Goal: Find specific page/section: Find specific page/section

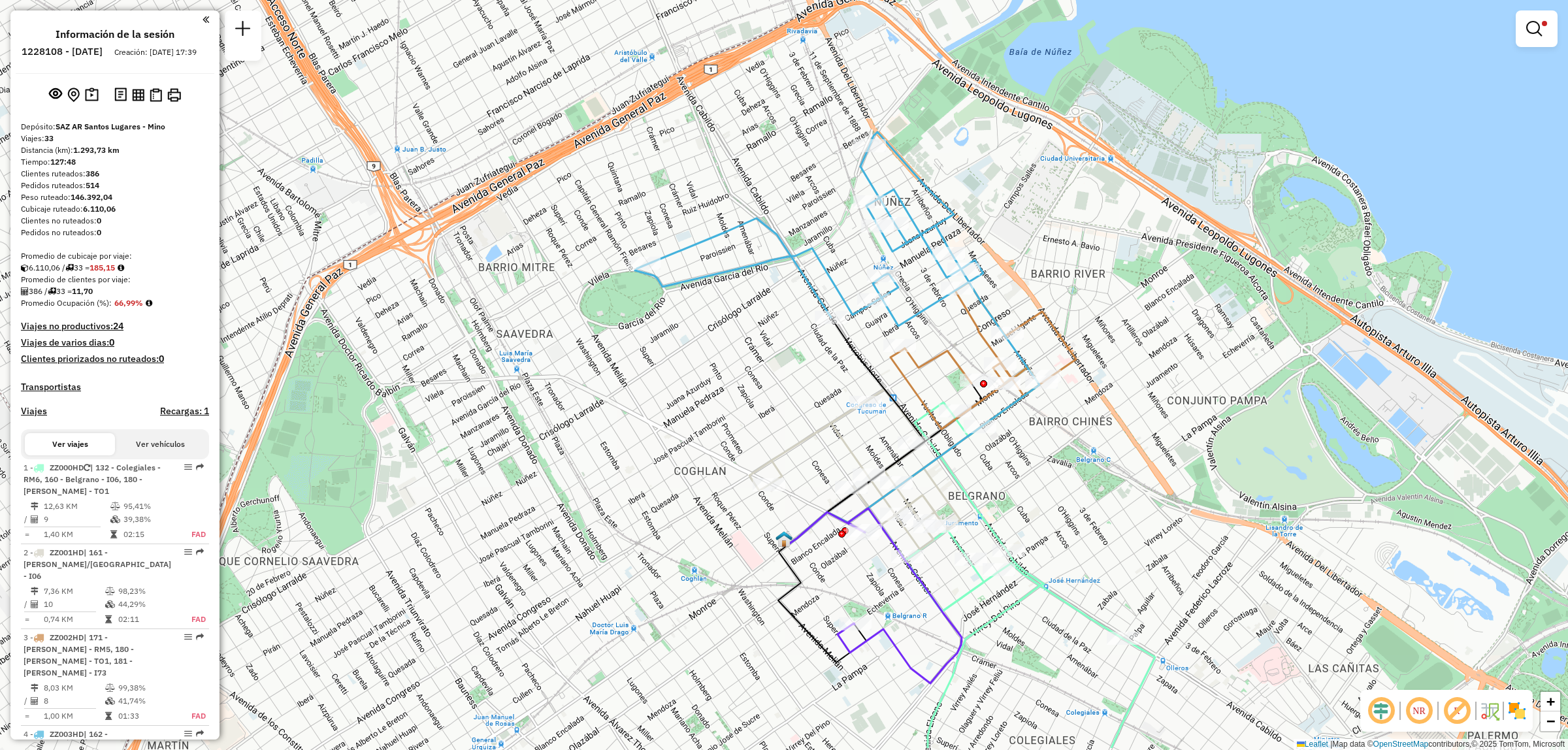
drag, startPoint x: 936, startPoint y: 622, endPoint x: 935, endPoint y: 596, distance: 26.0
click at [934, 602] on div "Limpiar filtros Ventana de servicio Día de servicio Capacidad Transportistas Ve…" at bounding box center [784, 375] width 1568 height 750
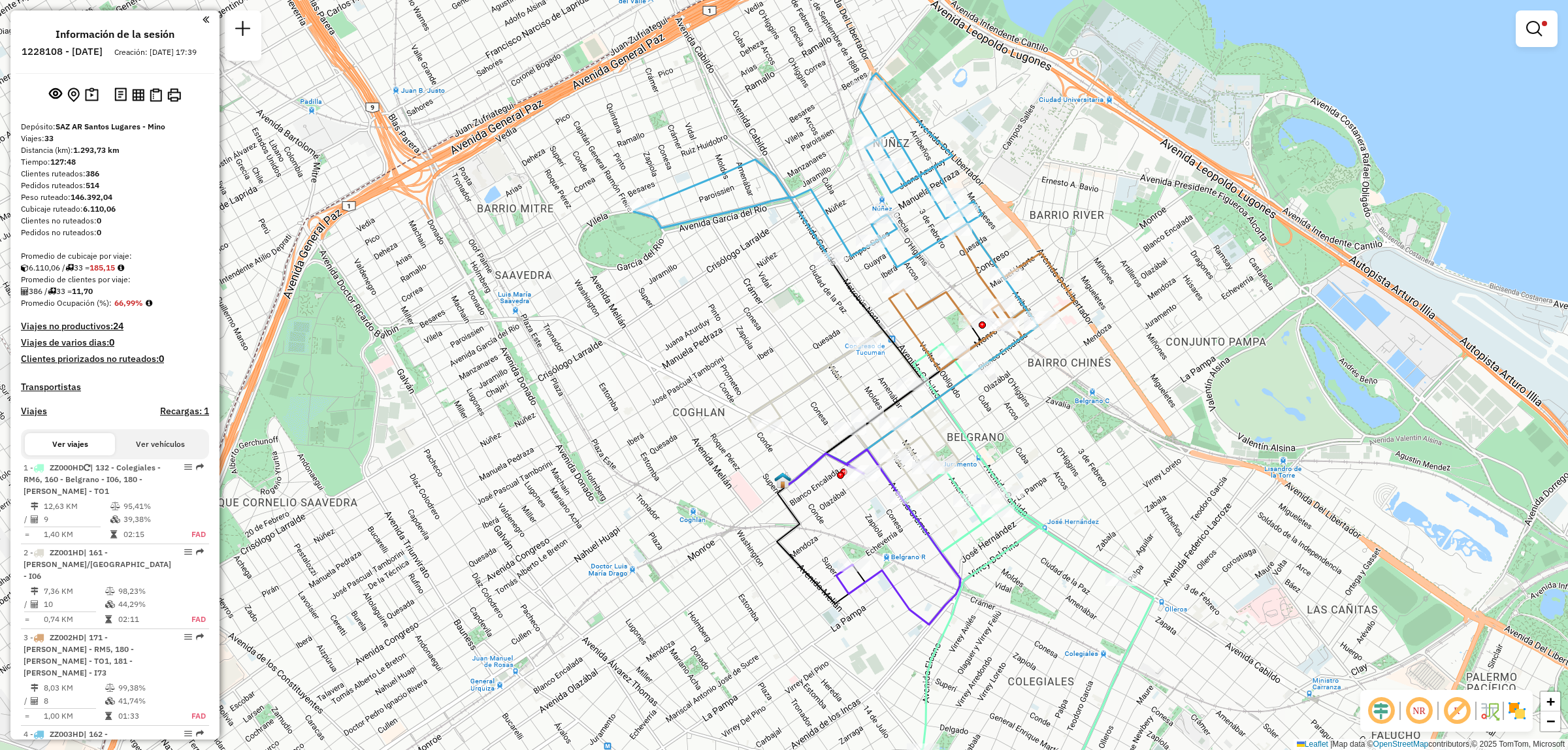
drag, startPoint x: 863, startPoint y: 607, endPoint x: 844, endPoint y: 485, distance: 123.5
click at [862, 541] on div "Limpiar filtros Ventana de servicio Día de servicio Capacidad Transportistas Ve…" at bounding box center [784, 375] width 1568 height 750
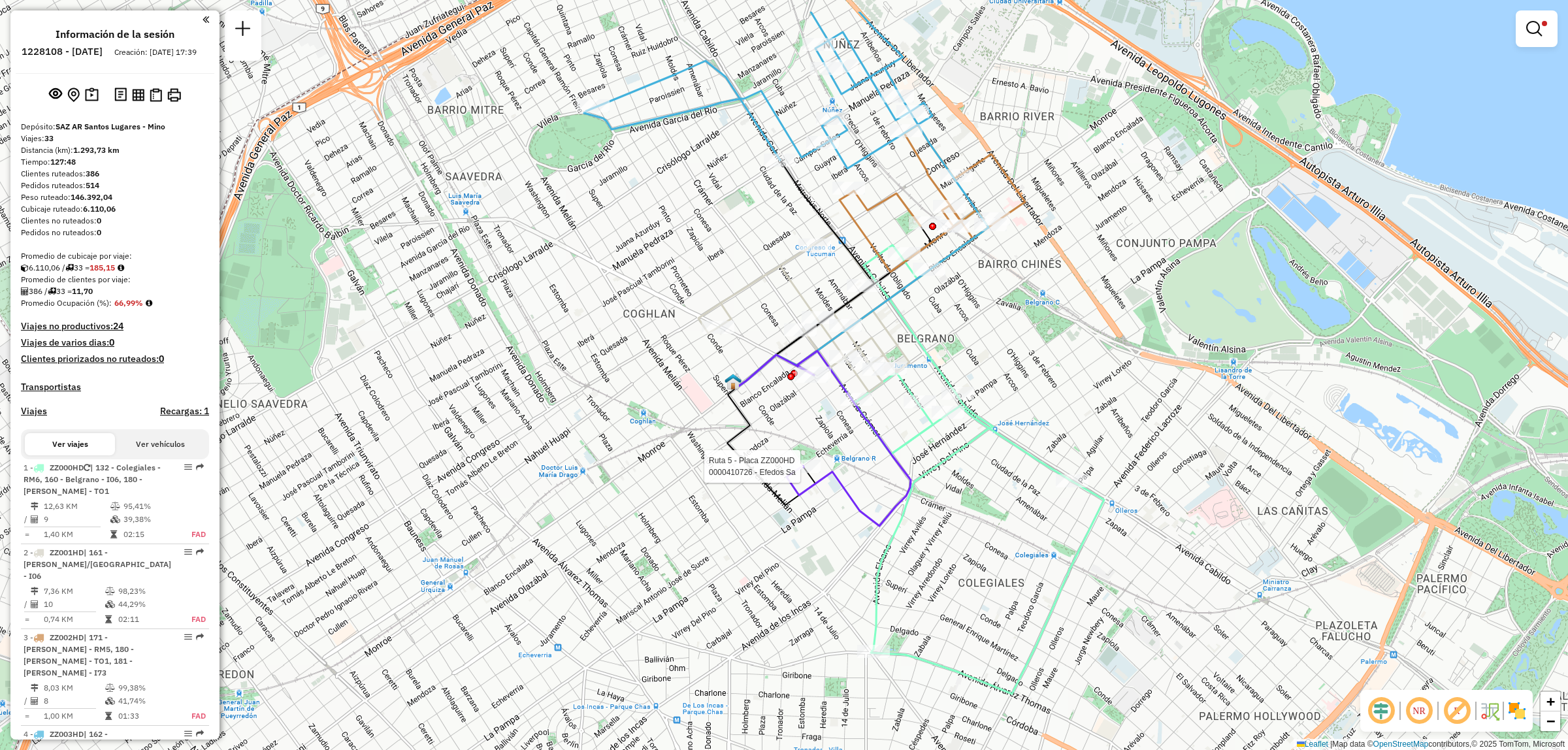
drag, startPoint x: 915, startPoint y: 549, endPoint x: 903, endPoint y: 586, distance: 38.9
click at [903, 586] on div "Ruta 5 - Placa ZZ000HD 0000410726 - Efedos Sa Limpiar filtros Ventana de servic…" at bounding box center [784, 375] width 1568 height 750
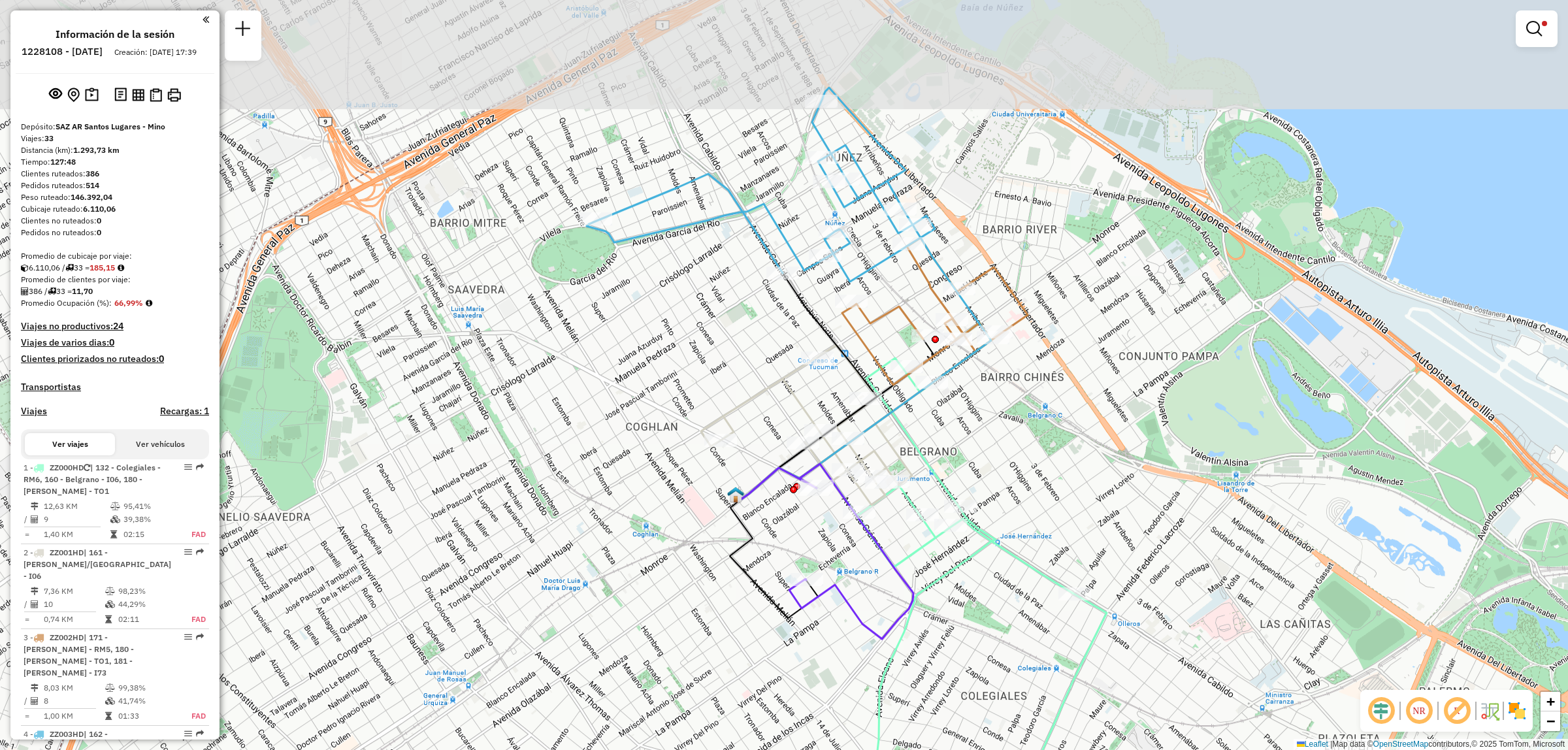
click at [827, 484] on icon at bounding box center [851, 551] width 124 height 175
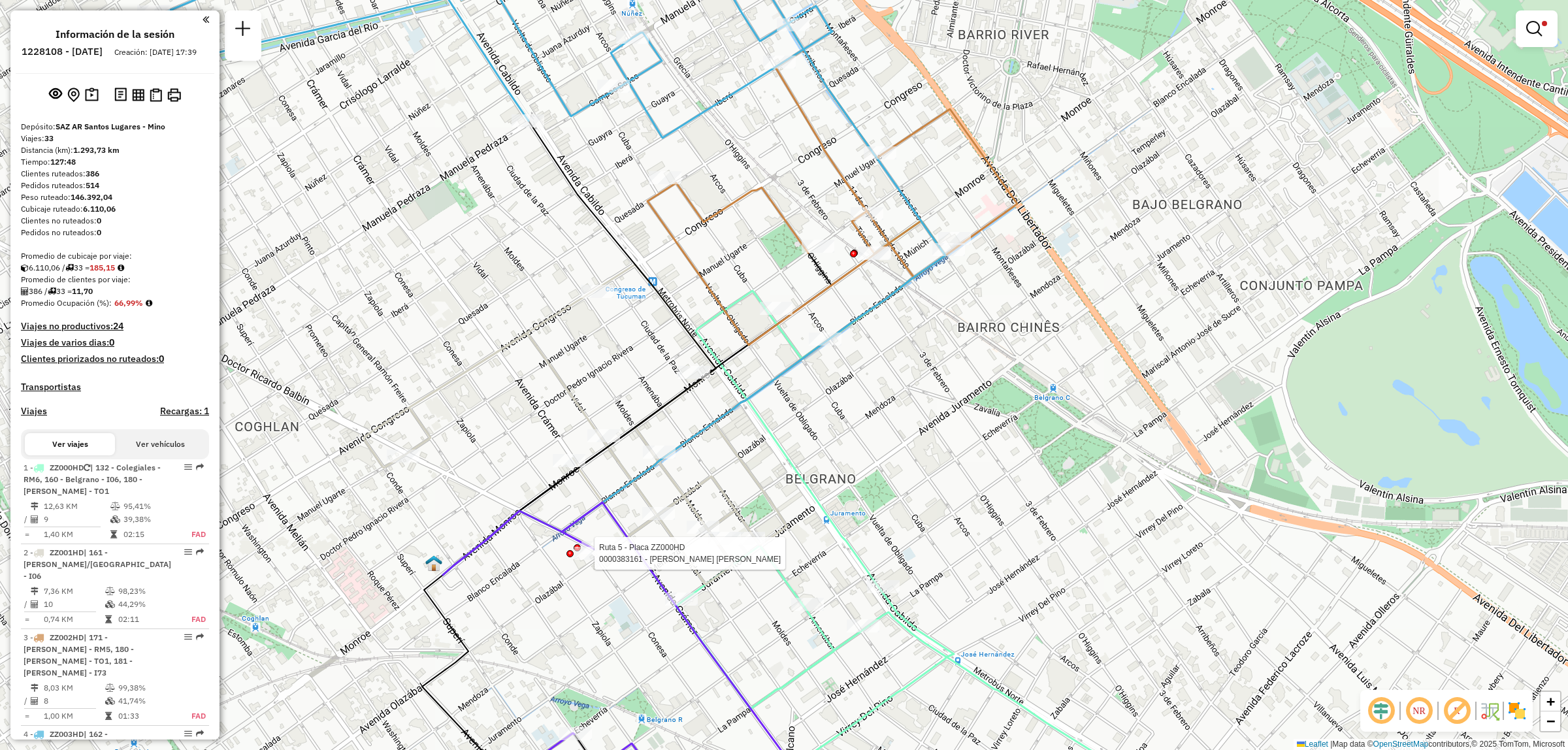
drag, startPoint x: 876, startPoint y: 335, endPoint x: 879, endPoint y: 363, distance: 28.2
click at [879, 363] on icon at bounding box center [693, 282] width 502 height 585
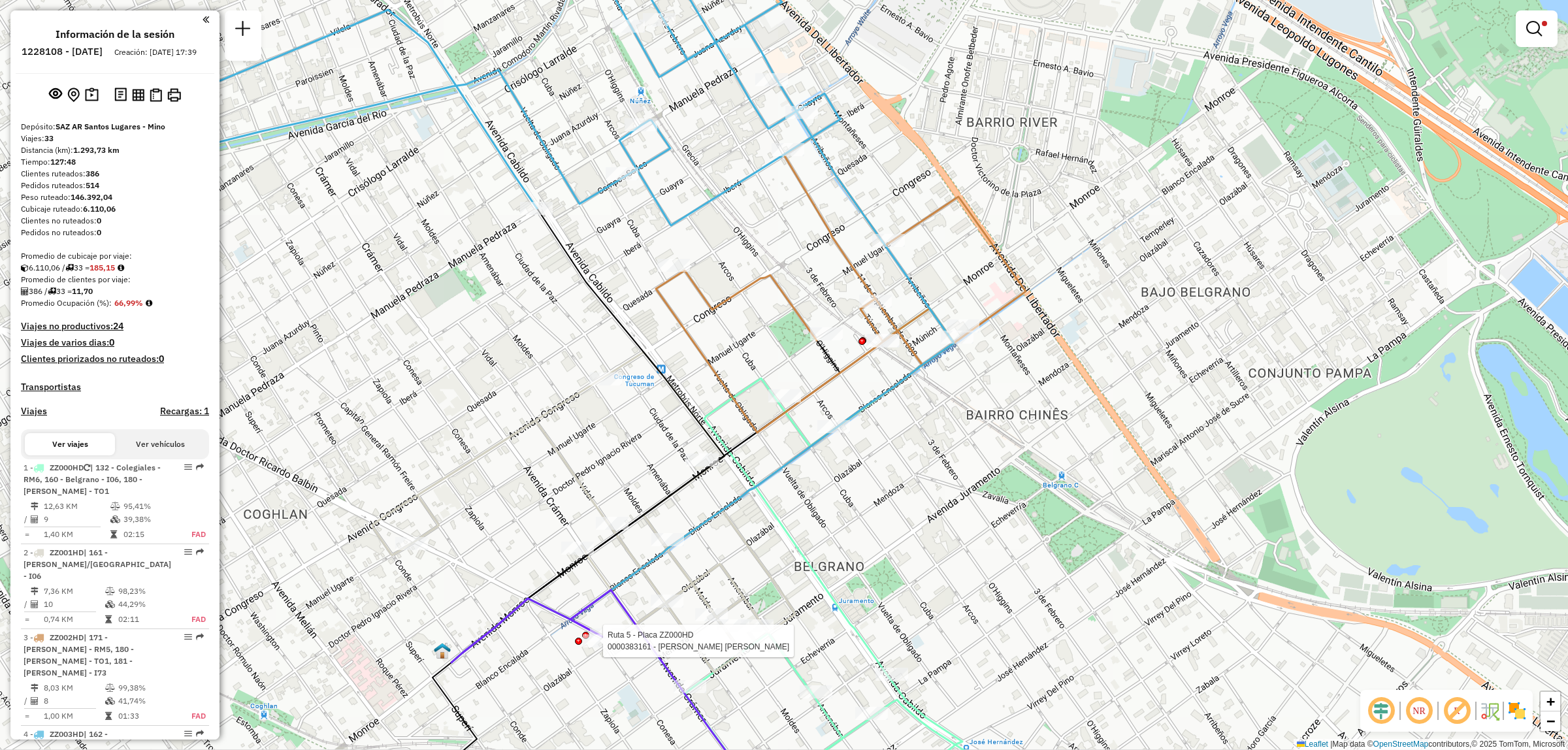
drag, startPoint x: 785, startPoint y: 219, endPoint x: 828, endPoint y: 344, distance: 132.2
click at [828, 344] on div "Ruta 5 - Placa ZZ000HD 0000383161 - [PERSON_NAME] [PERSON_NAME] Limpiar filtros…" at bounding box center [784, 375] width 1568 height 750
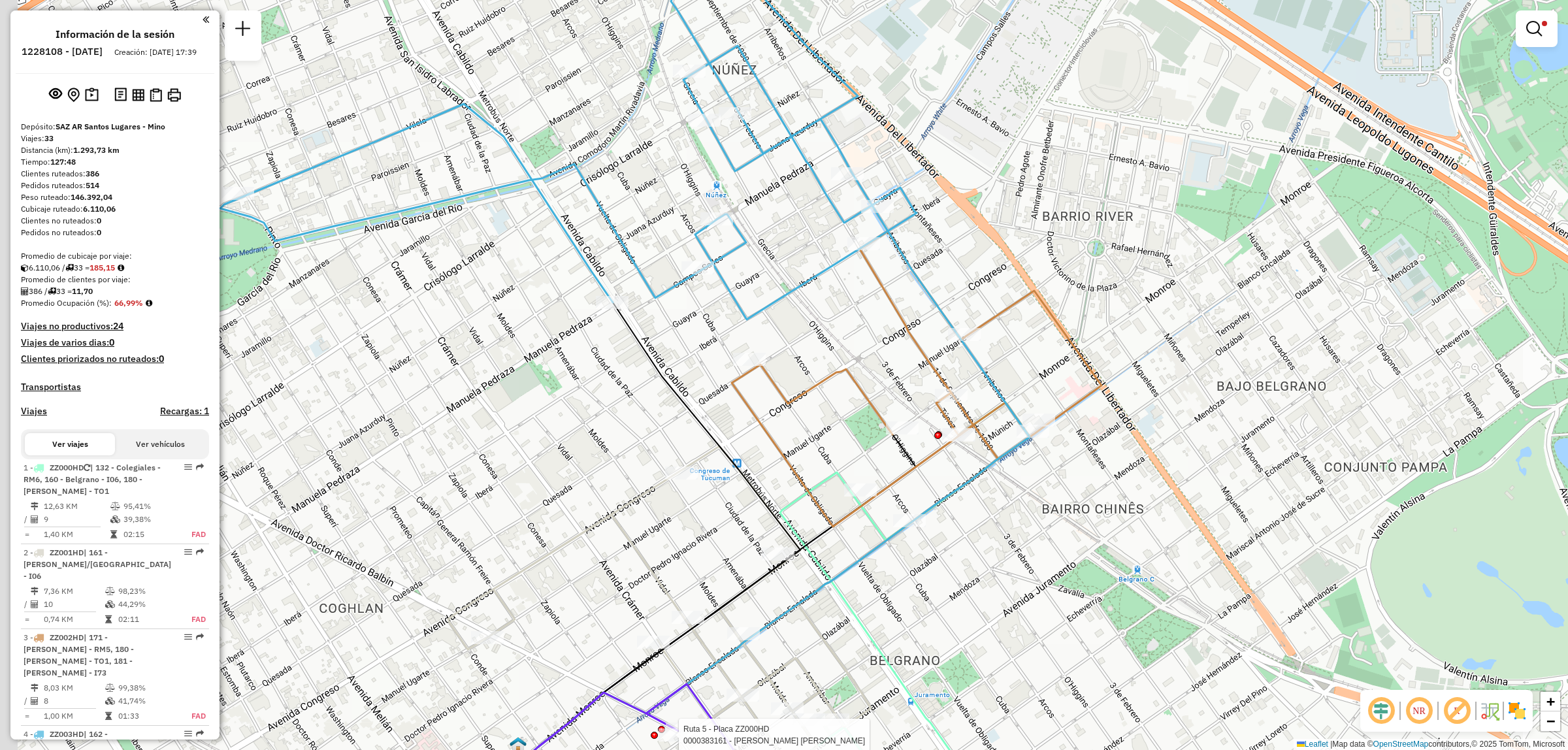
drag, startPoint x: 799, startPoint y: 315, endPoint x: 887, endPoint y: 302, distance: 89.0
click at [887, 302] on div "Ruta 5 - Placa ZZ000HD 0000383161 - [PERSON_NAME] [PERSON_NAME] Limpiar filtros…" at bounding box center [784, 375] width 1568 height 750
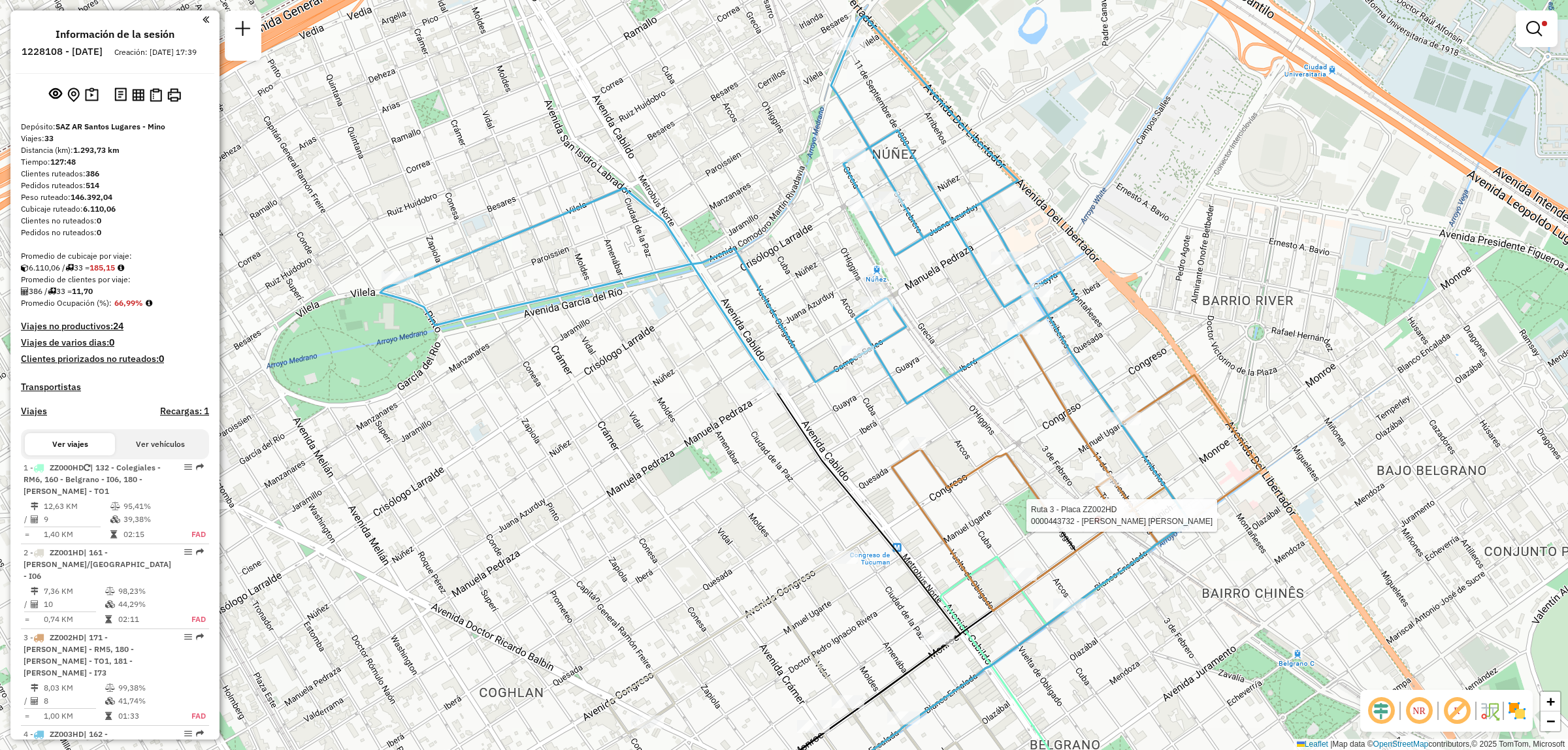
click at [1200, 573] on div "Ruta 5 - Placa ZZ000HD 0000383161 - [PERSON_NAME] [PERSON_NAME] 3 - Placa ZZ002…" at bounding box center [784, 375] width 1568 height 750
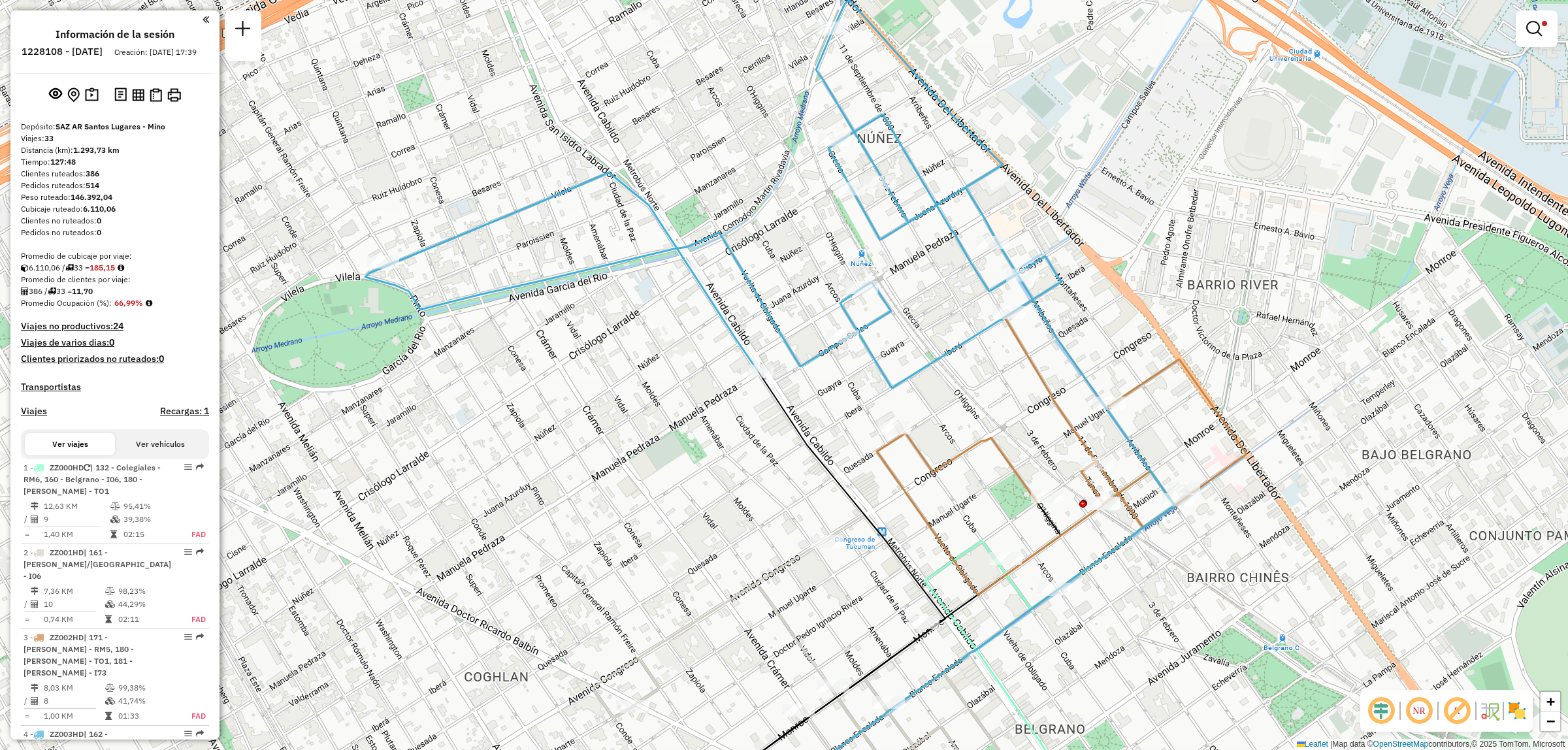
drag, startPoint x: 1206, startPoint y: 539, endPoint x: 1082, endPoint y: 363, distance: 215.3
click at [1082, 339] on div "Ruta 3 - Placa ZZ002HD 0000464210 - HKU Ruta 3 - Placa ZZ002HD 0000443732 - [PE…" at bounding box center [784, 375] width 1568 height 750
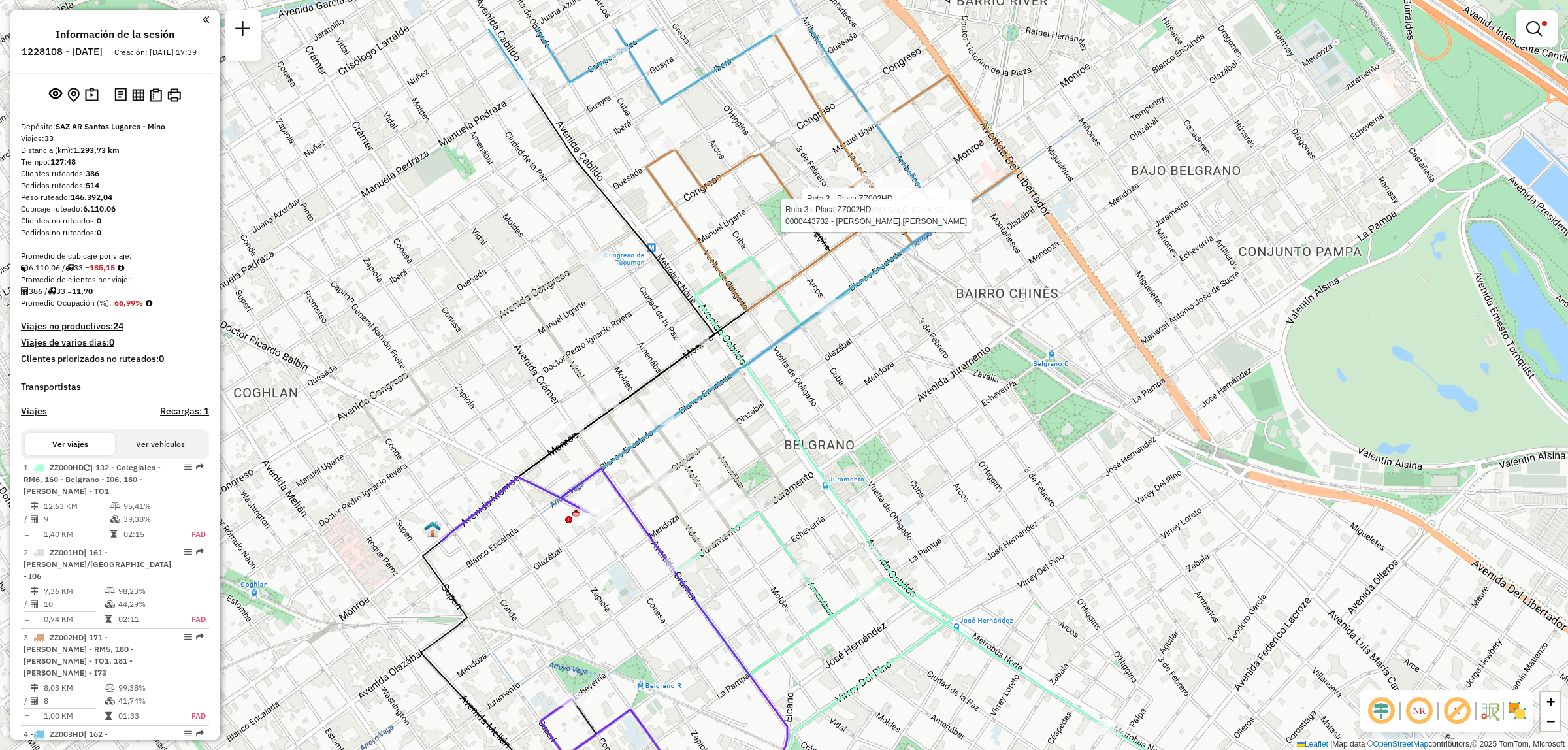
drag, startPoint x: 996, startPoint y: 462, endPoint x: 1057, endPoint y: 539, distance: 98.2
click at [1052, 536] on div "Ruta 3 - Placa ZZ002HD 0000389626 - PERRO SALCHICHA SA Ruta 3 - Placa ZZ002HD 0…" at bounding box center [784, 375] width 1568 height 750
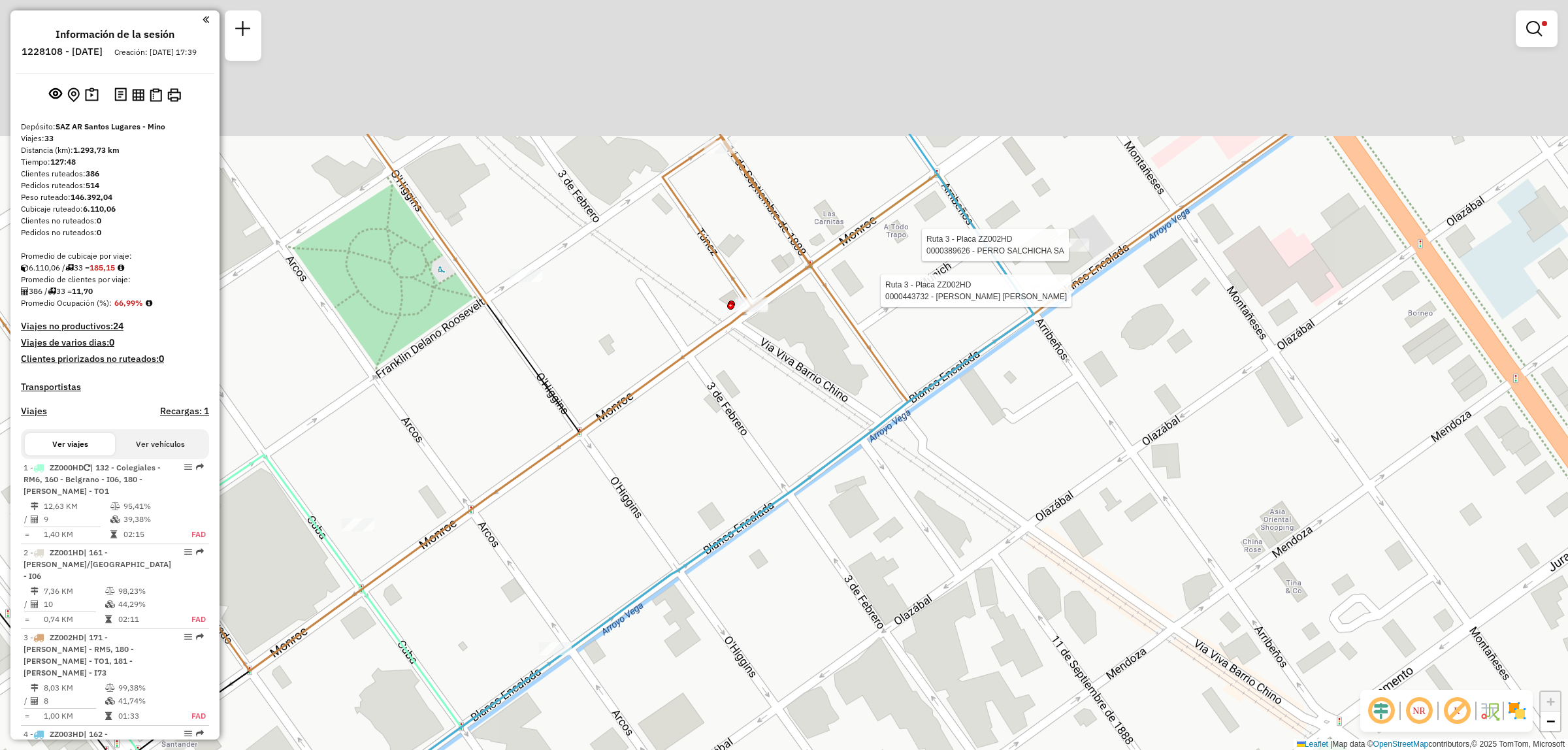
drag, startPoint x: 1041, startPoint y: 247, endPoint x: 1024, endPoint y: 509, distance: 262.6
click at [1022, 501] on div "Ruta 3 - Placa ZZ002HD 0000389626 - PERRO SALCHICHA SA Ruta 3 - Placa ZZ002HD 0…" at bounding box center [784, 375] width 1568 height 750
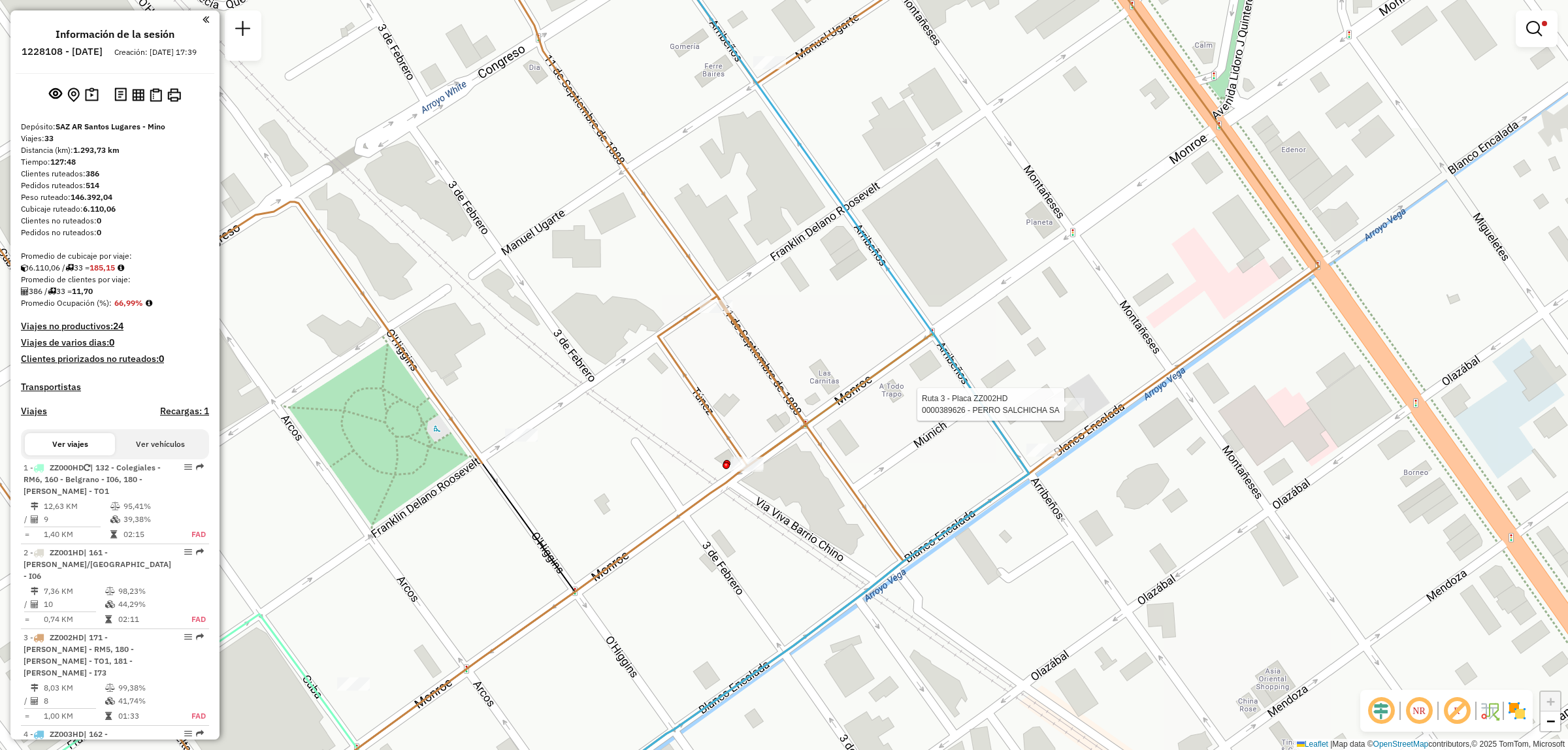
click at [1203, 452] on div "Ruta 3 - Placa ZZ002HD 0000389626 - PERRO SALCHICHA SA Ruta 3 - Placa ZZ002HD 0…" at bounding box center [784, 375] width 1568 height 750
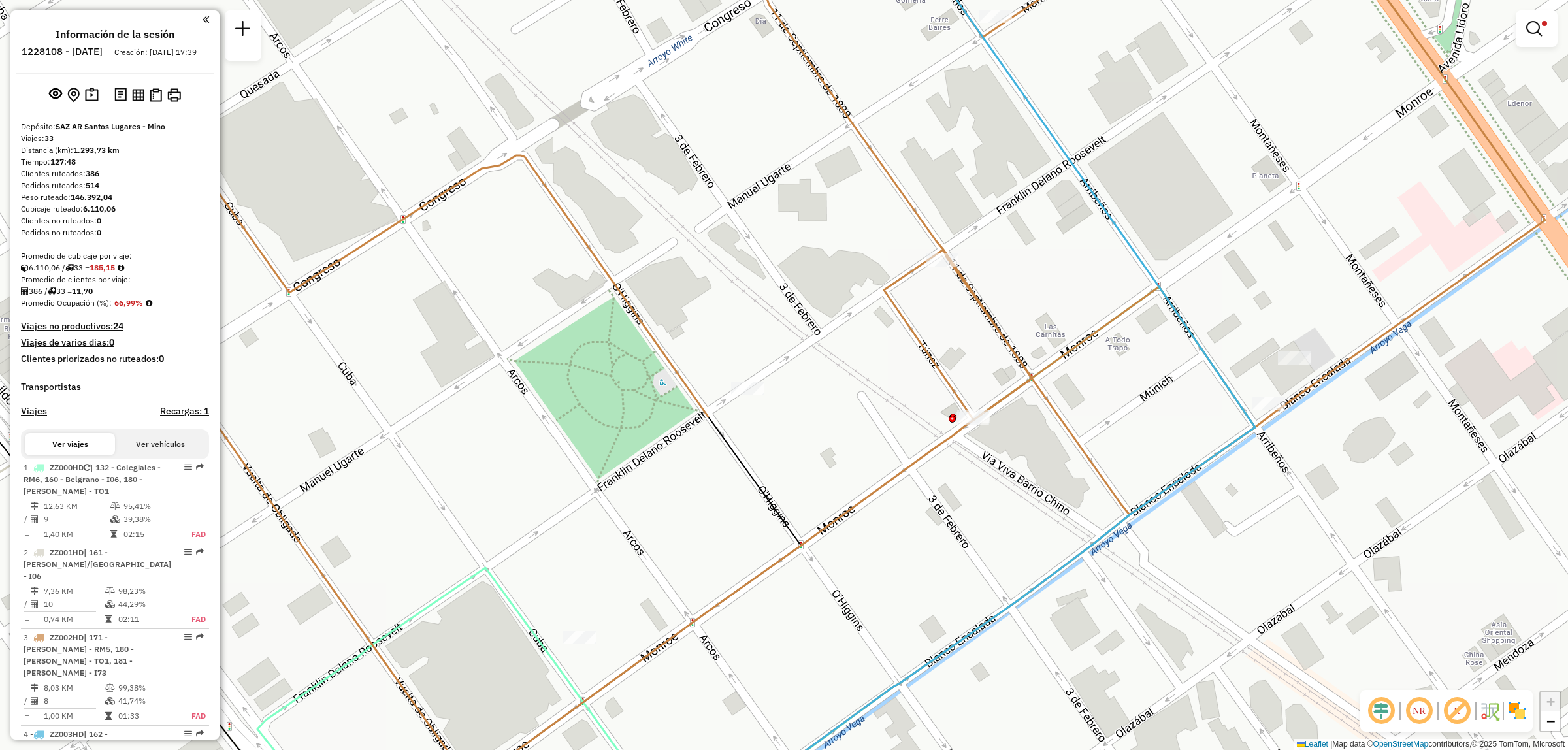
drag, startPoint x: 978, startPoint y: 443, endPoint x: 969, endPoint y: 572, distance: 129.3
click at [969, 572] on div "Limpiar filtros Ventana de servicio Día de servicio Capacidad Transportistas Ve…" at bounding box center [784, 375] width 1568 height 750
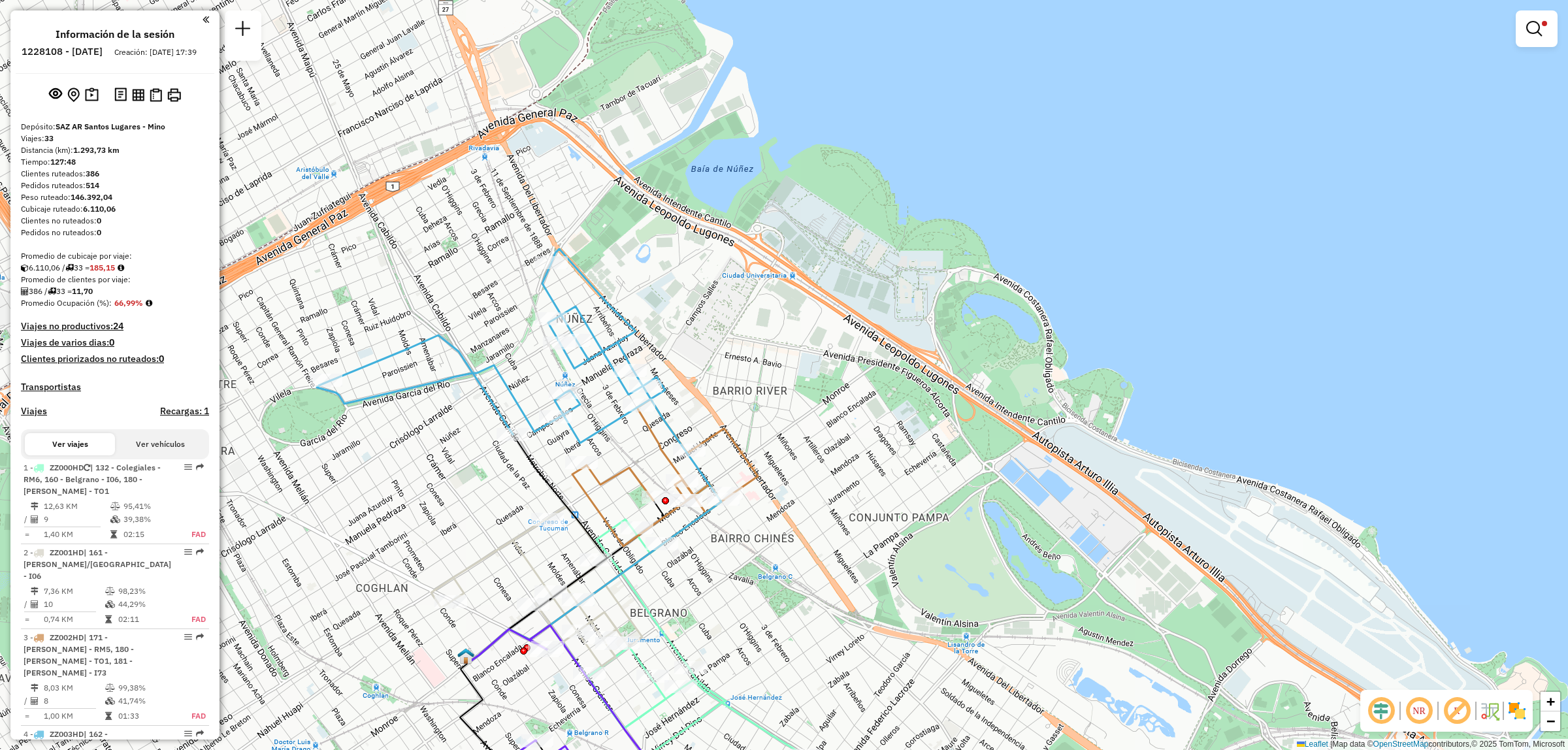
drag, startPoint x: 419, startPoint y: 466, endPoint x: 396, endPoint y: 429, distance: 43.6
click at [407, 442] on div "Limpiar filtros Ventana de servicio Día de servicio Capacidad Transportistas Ve…" at bounding box center [784, 375] width 1568 height 750
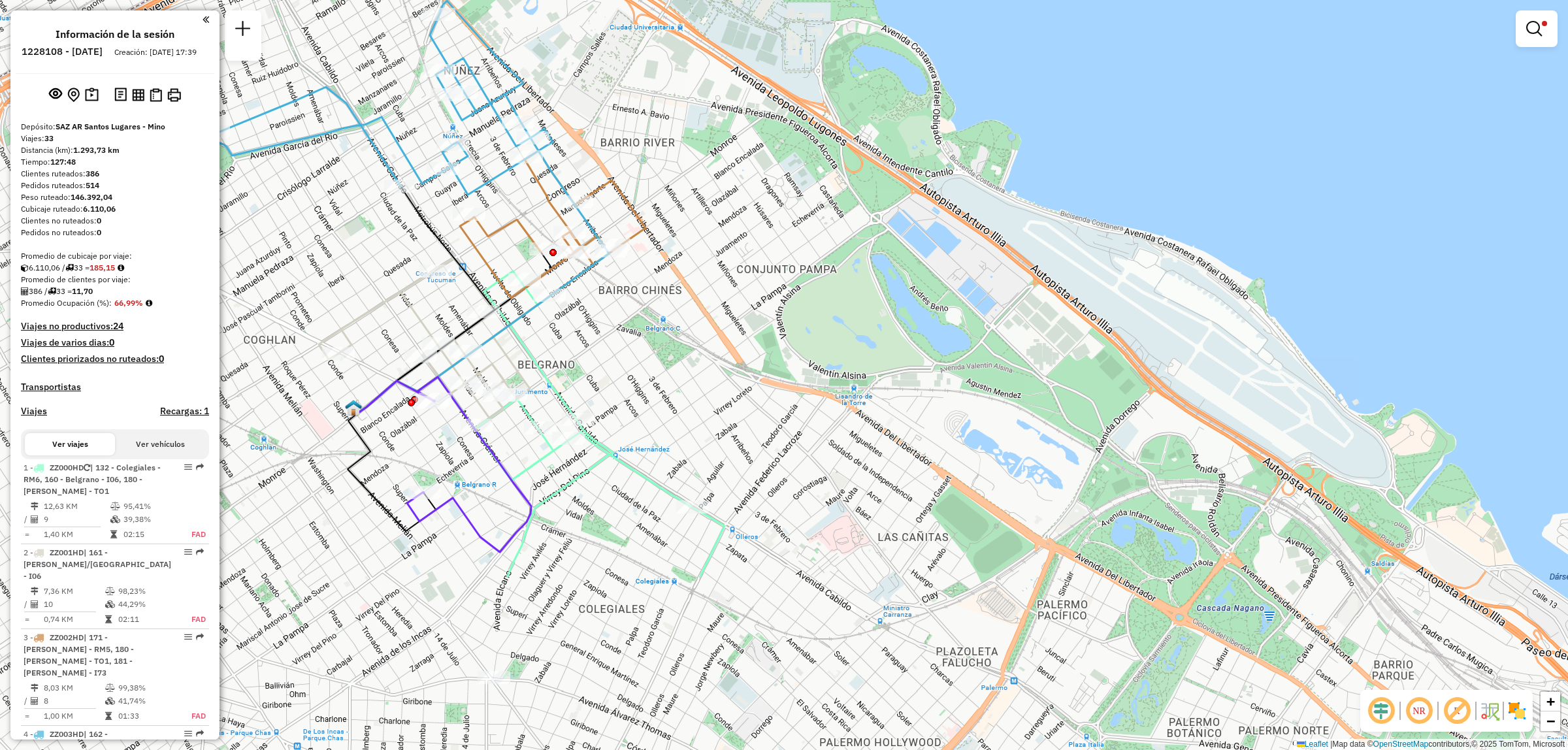
drag, startPoint x: 454, startPoint y: 490, endPoint x: 520, endPoint y: 524, distance: 74.2
click at [518, 524] on icon at bounding box center [469, 465] width 124 height 175
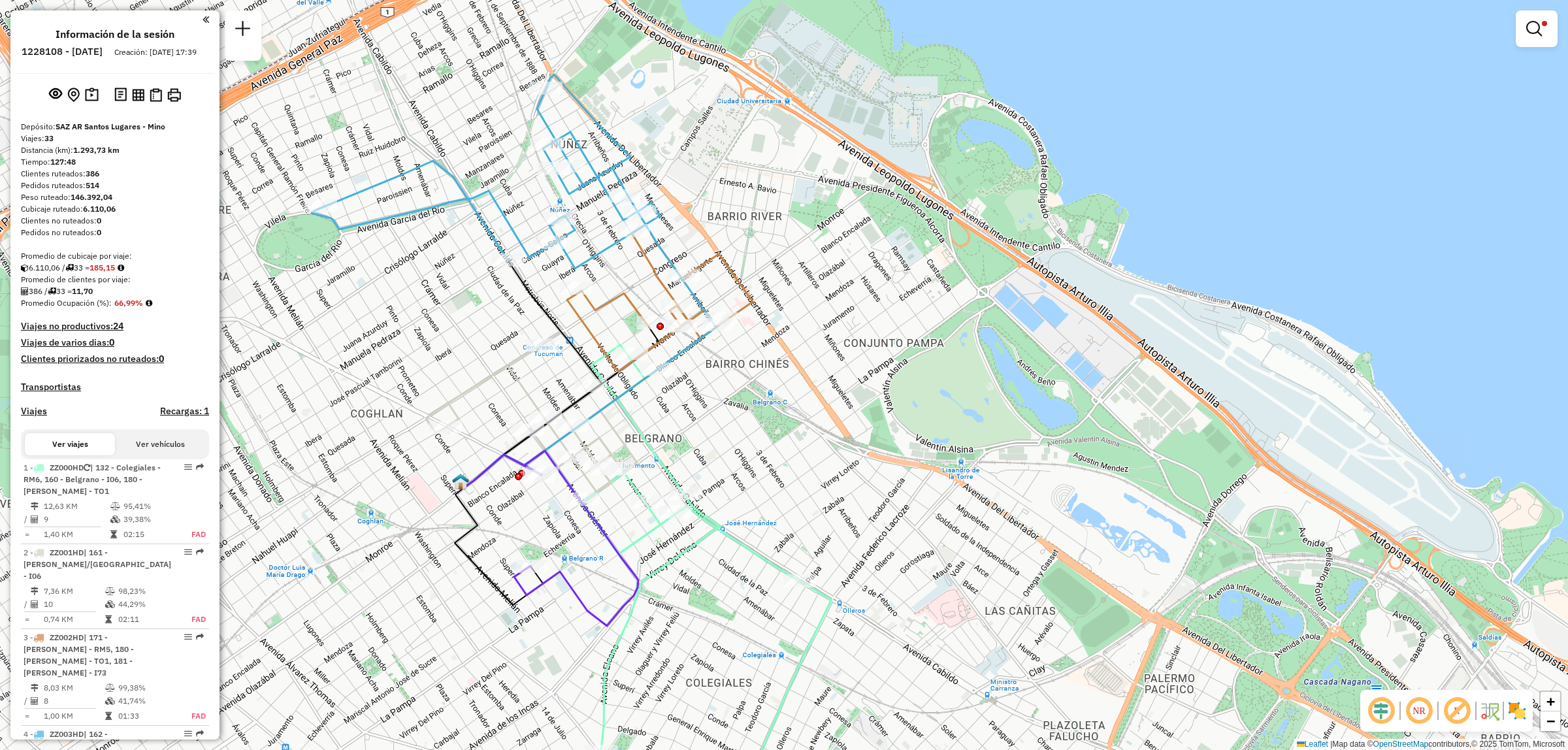
drag, startPoint x: 549, startPoint y: 592, endPoint x: 539, endPoint y: 590, distance: 10.2
click at [539, 576] on div "Limpiar filtros Ventana de servicio Día de servicio Capacidad Transportistas Ve…" at bounding box center [784, 375] width 1568 height 750
